Goal: Transaction & Acquisition: Purchase product/service

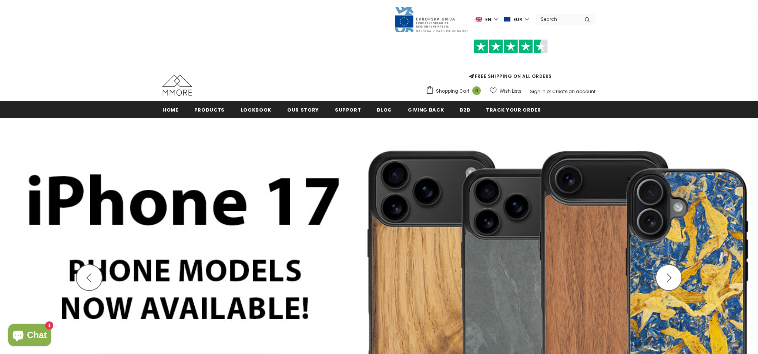
click at [568, 287] on img at bounding box center [379, 284] width 758 height 332
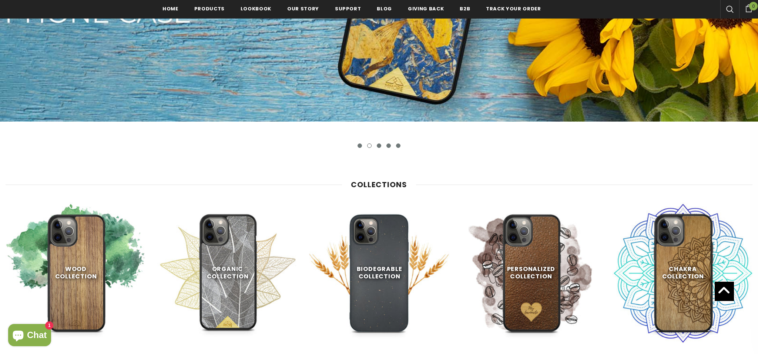
scroll to position [293, 0]
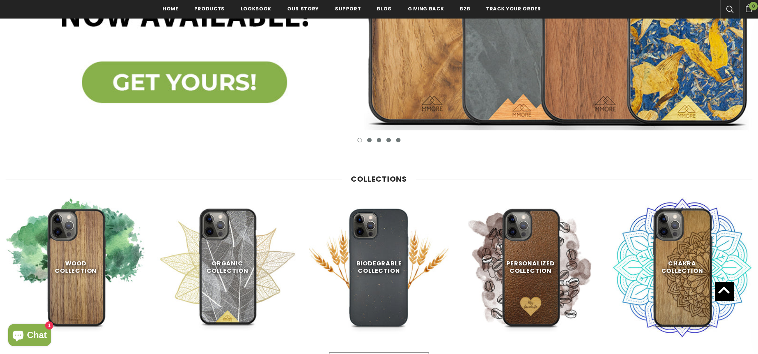
scroll to position [294, 0]
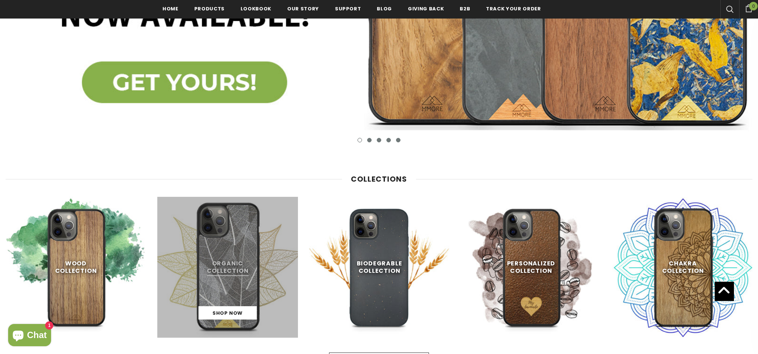
click at [234, 276] on link at bounding box center [227, 267] width 141 height 141
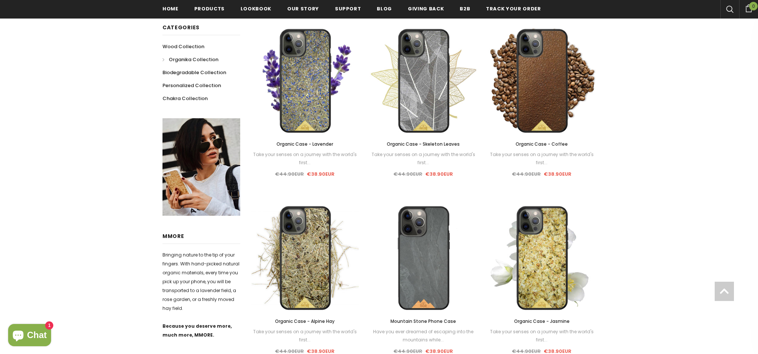
scroll to position [224, 0]
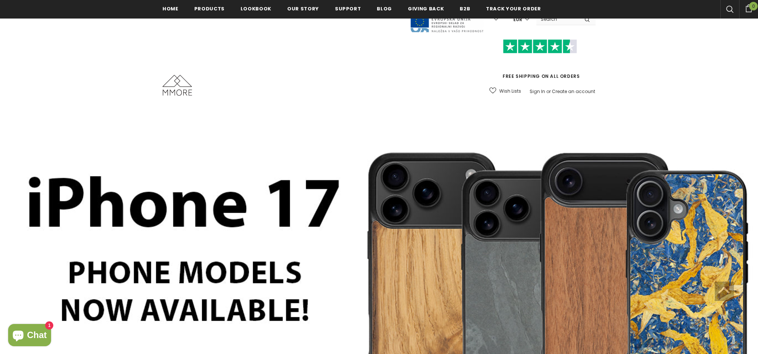
scroll to position [294, 0]
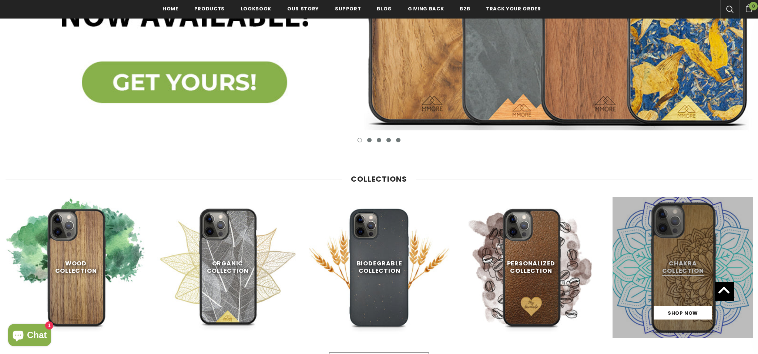
click at [675, 264] on link at bounding box center [683, 267] width 141 height 141
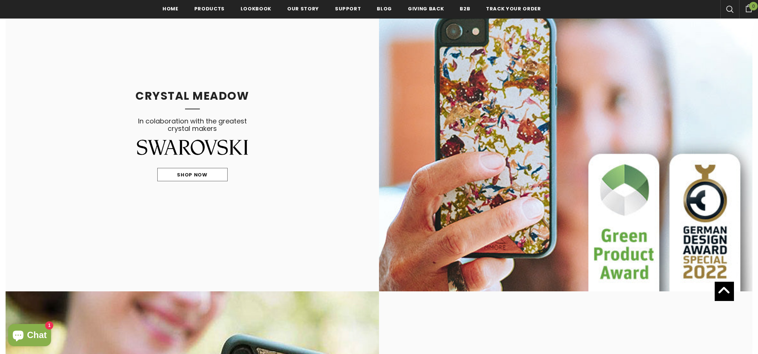
scroll to position [687, 0]
click at [193, 174] on span "Shop Now" at bounding box center [192, 174] width 30 height 7
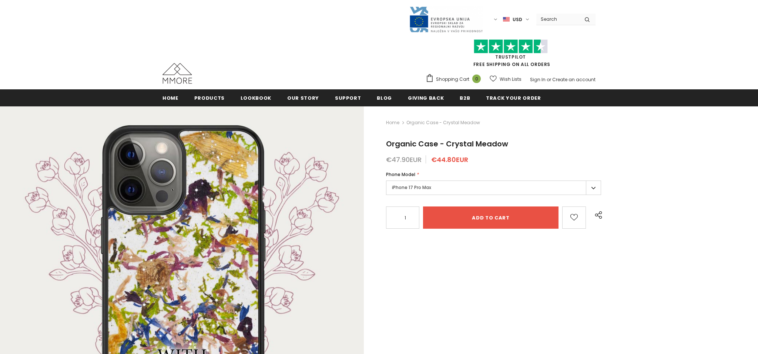
click at [442, 183] on label "iPhone 17 Pro Max" at bounding box center [493, 187] width 215 height 14
click at [595, 187] on label "iPhone 17 Pro Max" at bounding box center [493, 187] width 215 height 14
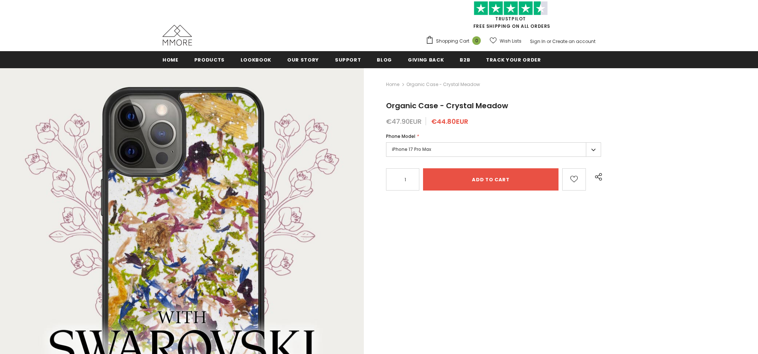
scroll to position [31, 0]
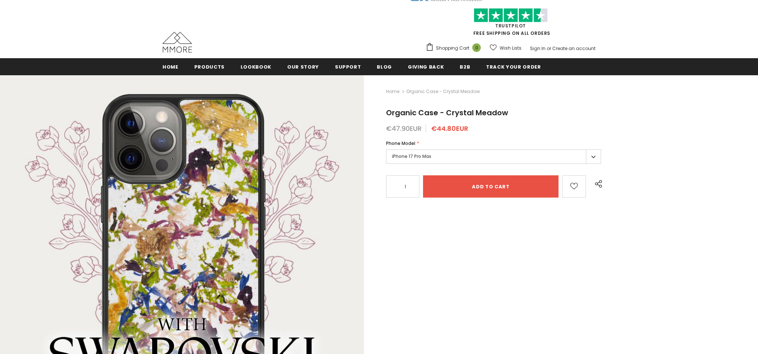
click at [490, 158] on label "iPhone 17 Pro Max" at bounding box center [493, 156] width 215 height 14
click at [431, 154] on label "iPhone 17 Pro Max" at bounding box center [493, 156] width 215 height 14
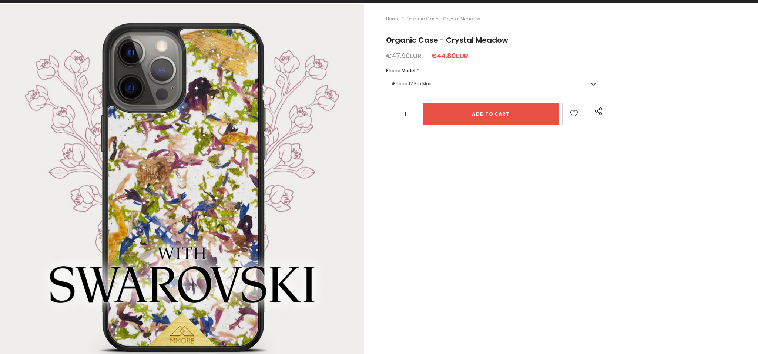
scroll to position [4, 0]
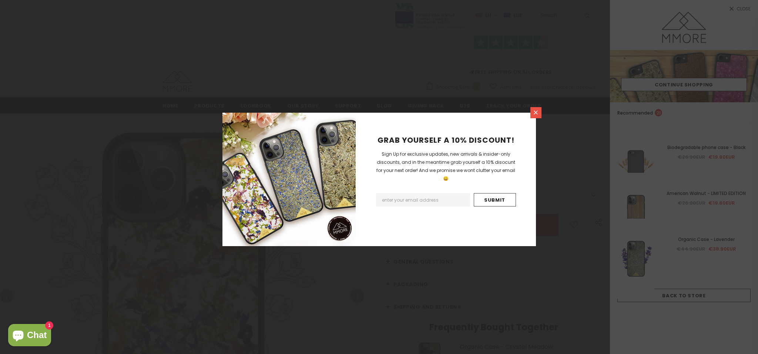
click at [535, 114] on icon at bounding box center [536, 112] width 6 height 6
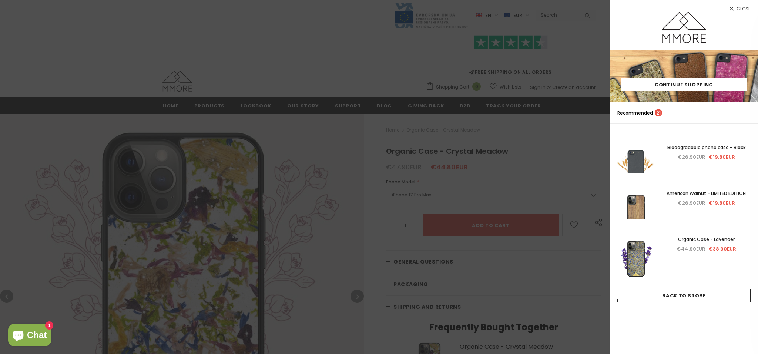
click at [608, 127] on div at bounding box center [379, 177] width 758 height 354
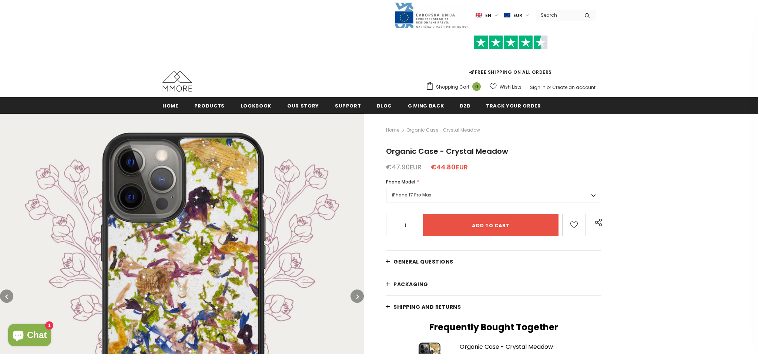
click at [471, 193] on label "iPhone 17 Pro Max" at bounding box center [493, 195] width 215 height 14
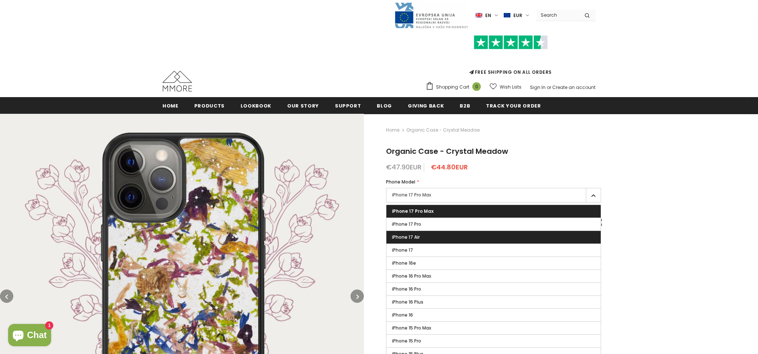
click at [395, 237] on span "iPhone 17 Air" at bounding box center [406, 237] width 28 height 6
click at [0, 0] on input "iPhone 17 Air" at bounding box center [0, 0] width 0 height 0
